Goal: Connect with others: Answer question/provide support

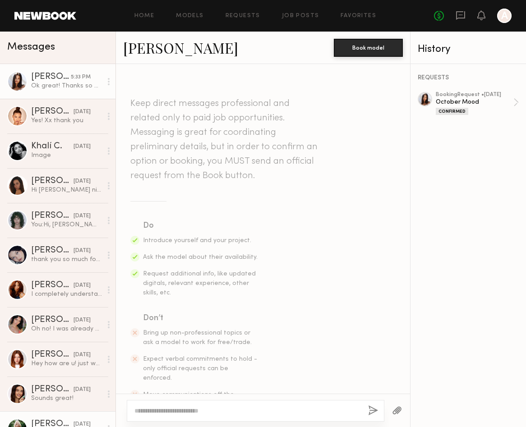
scroll to position [2155, 0]
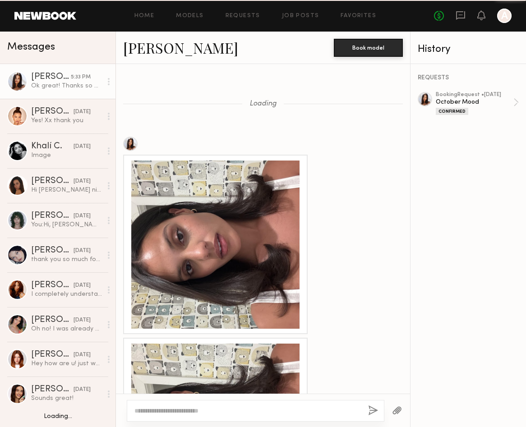
scroll to position [1135, 0]
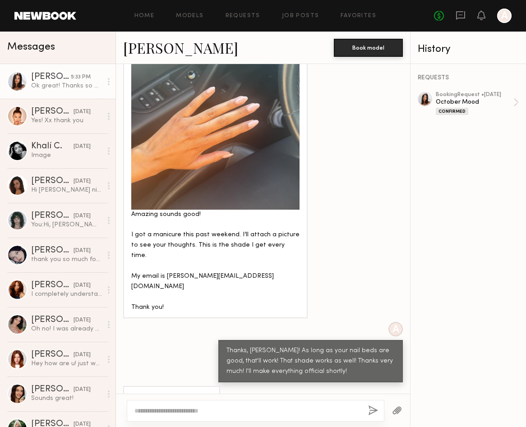
click at [68, 122] on div "Yes! Xx thank you" at bounding box center [66, 120] width 71 height 9
click at [60, 116] on div "Yes! Xx thank you" at bounding box center [66, 120] width 71 height 9
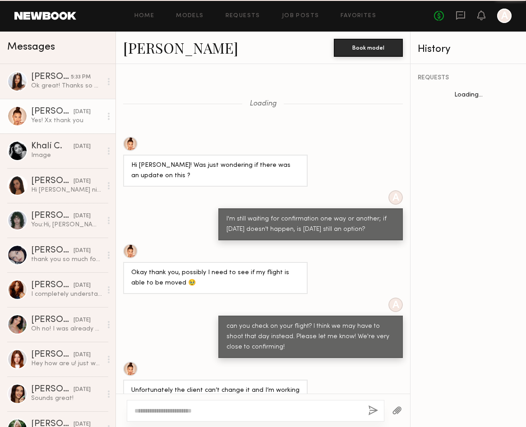
scroll to position [406, 0]
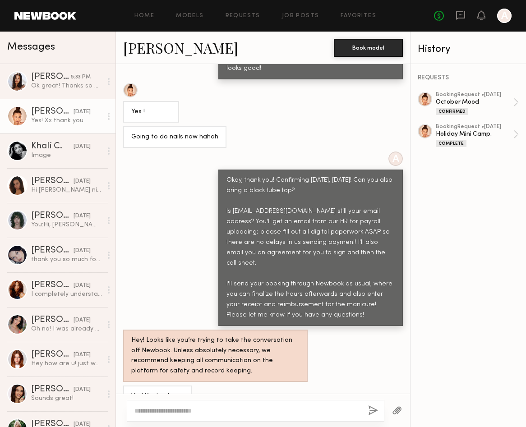
click at [145, 51] on link "[PERSON_NAME]" at bounding box center [180, 47] width 115 height 19
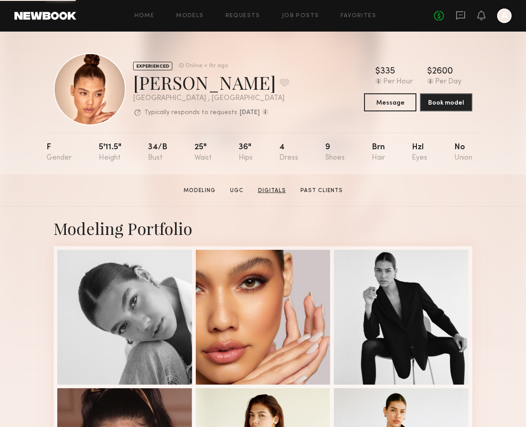
click at [270, 192] on link "Digitals" at bounding box center [271, 191] width 35 height 8
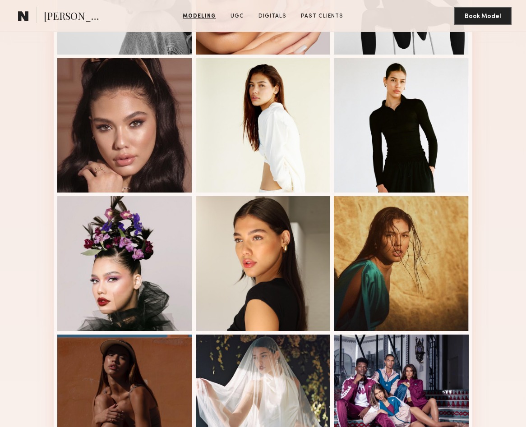
scroll to position [231, 0]
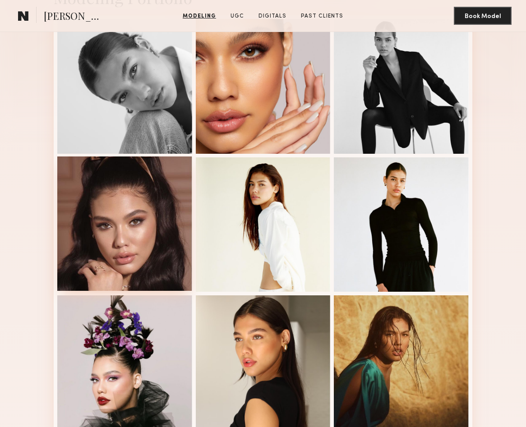
click at [138, 246] on div at bounding box center [124, 223] width 135 height 135
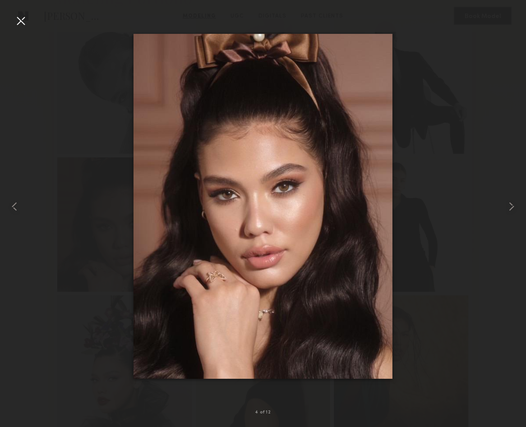
click at [24, 16] on div at bounding box center [21, 21] width 14 height 14
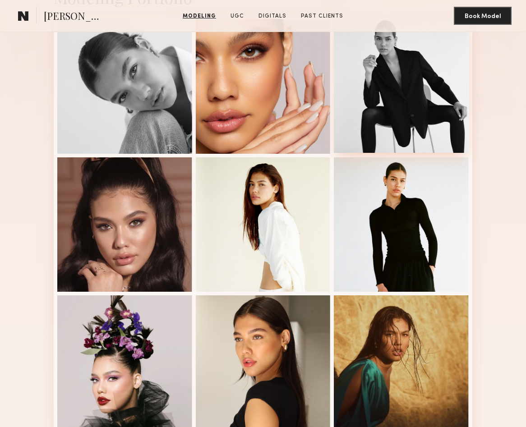
scroll to position [0, 0]
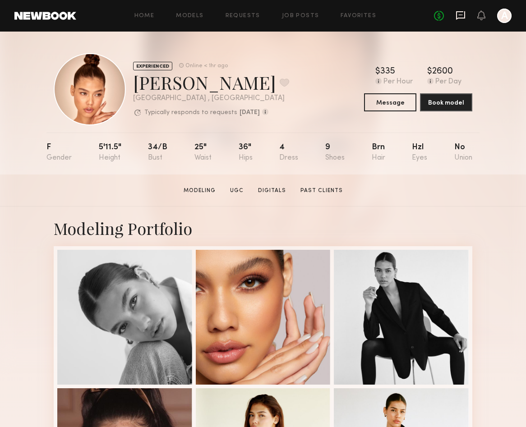
click at [464, 12] on icon at bounding box center [460, 15] width 9 height 9
